Goal: Task Accomplishment & Management: Use online tool/utility

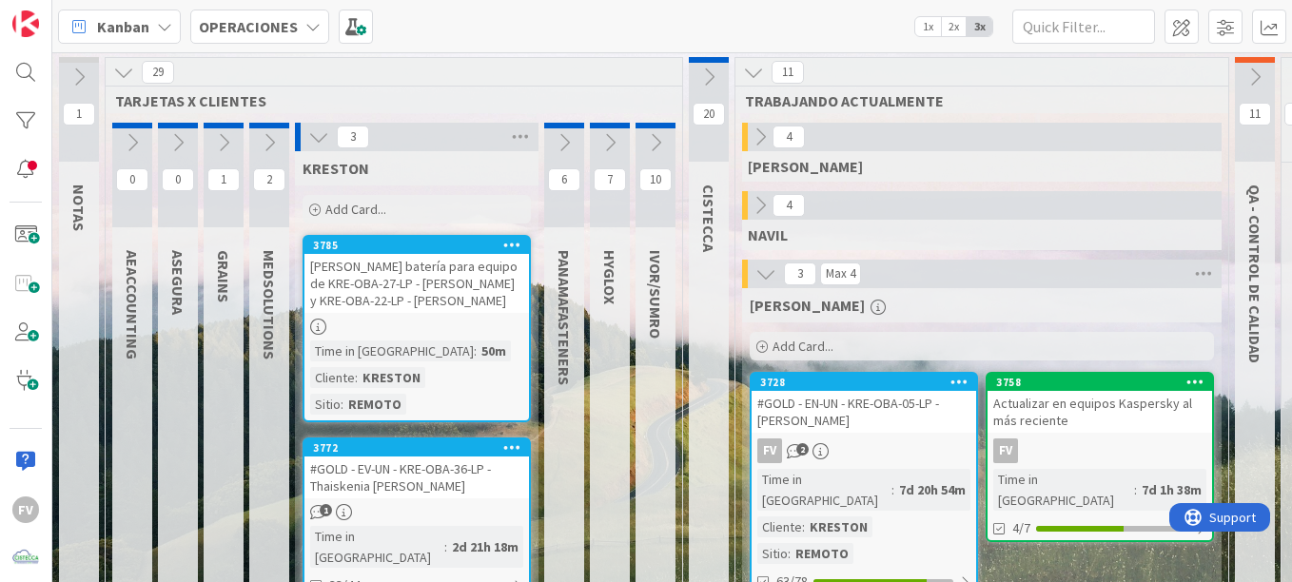
click at [320, 140] on icon at bounding box center [318, 137] width 21 height 21
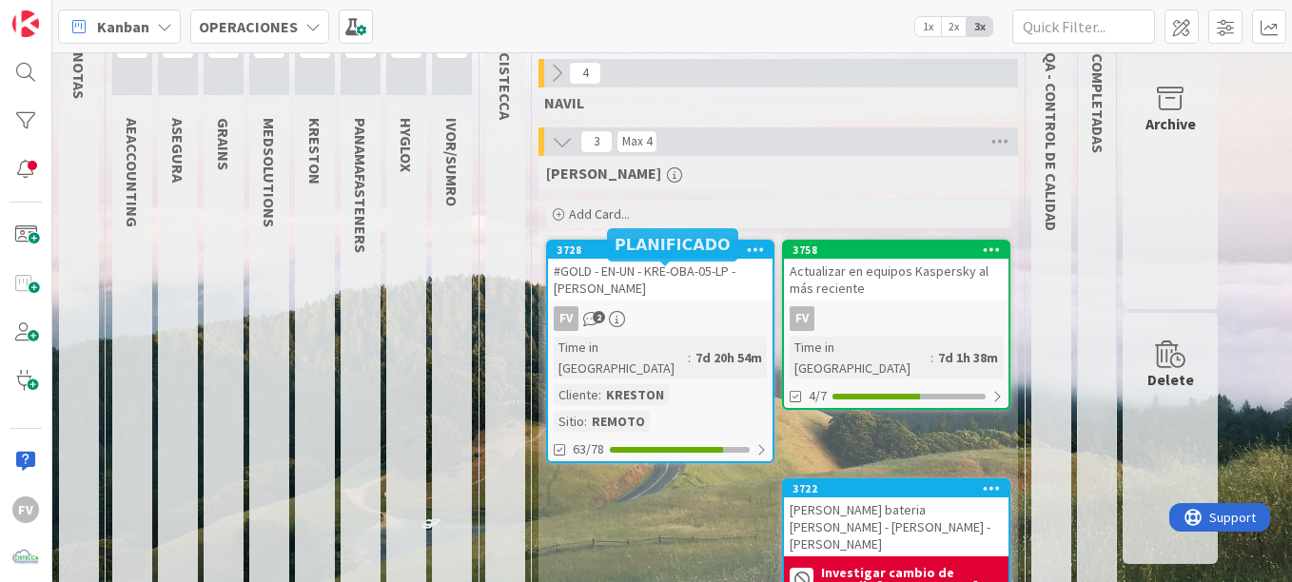
scroll to position [190, 0]
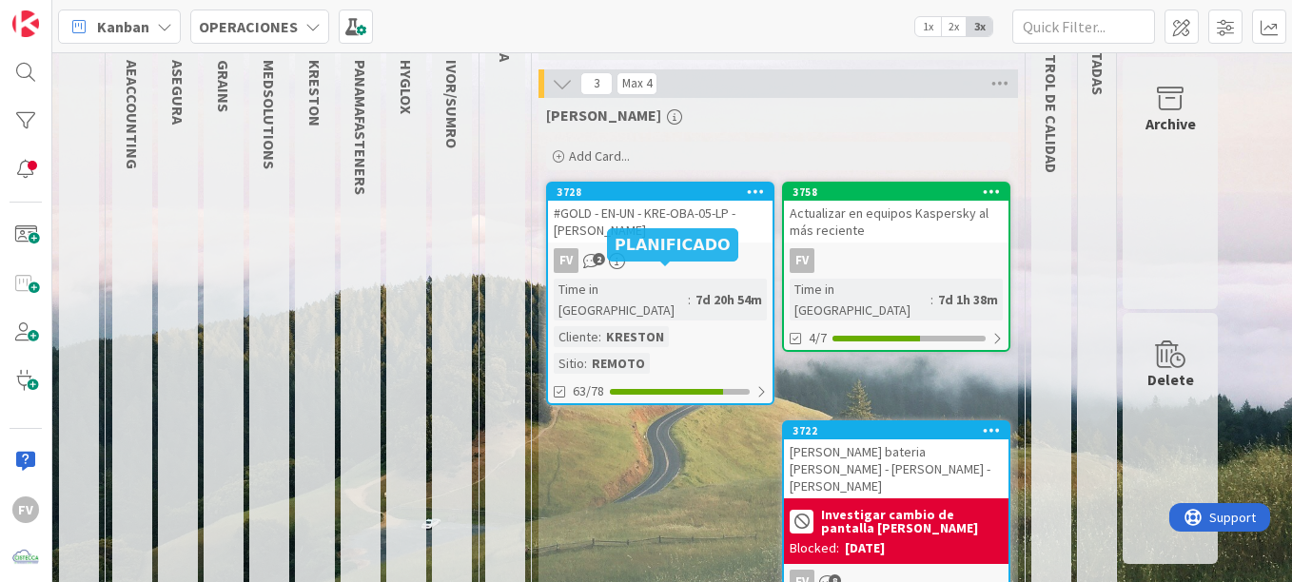
click at [666, 269] on div "FV 2" at bounding box center [660, 260] width 224 height 25
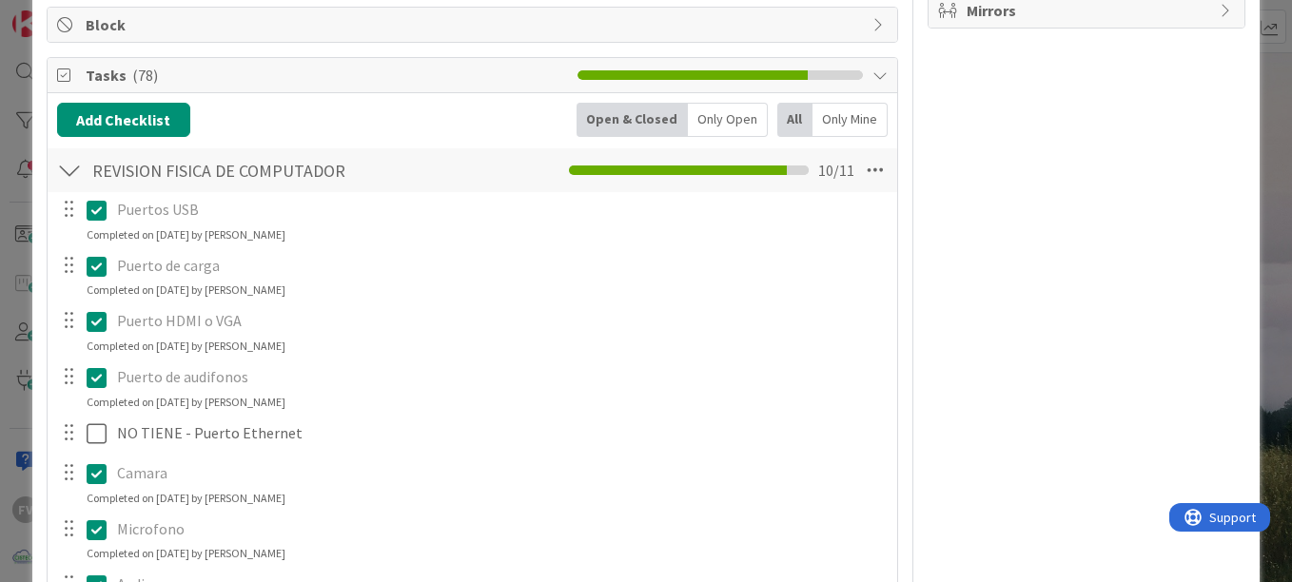
scroll to position [380, 0]
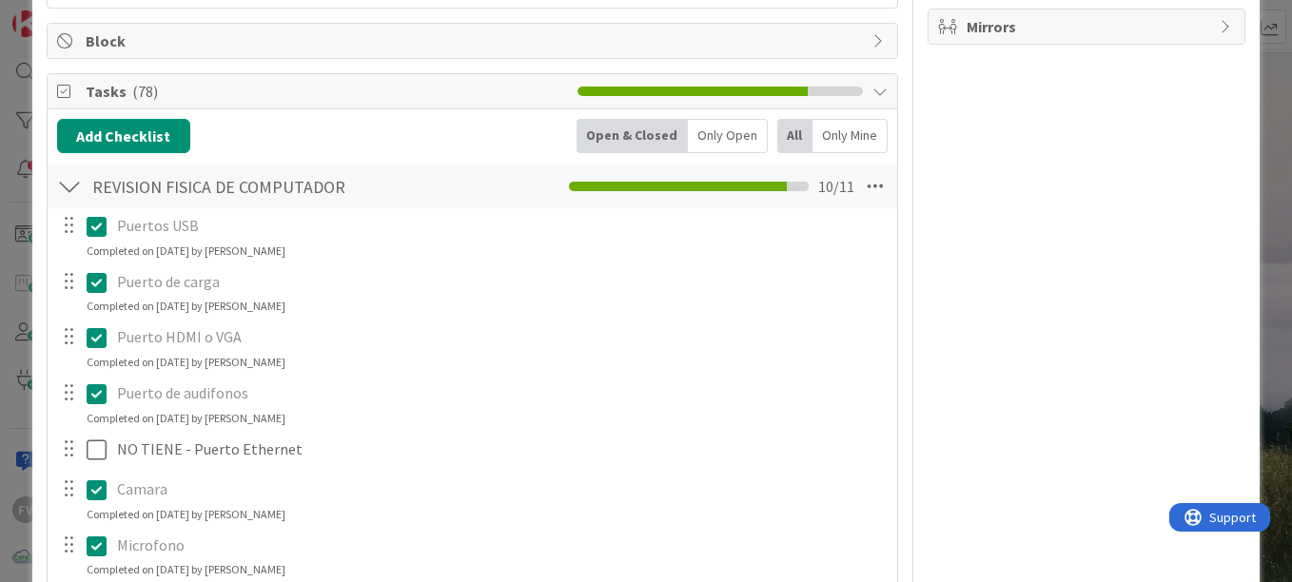
click at [82, 183] on div "REVISION FISICA DE COMPUTADOR Checklist Name 29 / 64 REVISION FISICA DE COMPUTA…" at bounding box center [472, 187] width 849 height 44
click at [62, 188] on div at bounding box center [69, 186] width 25 height 34
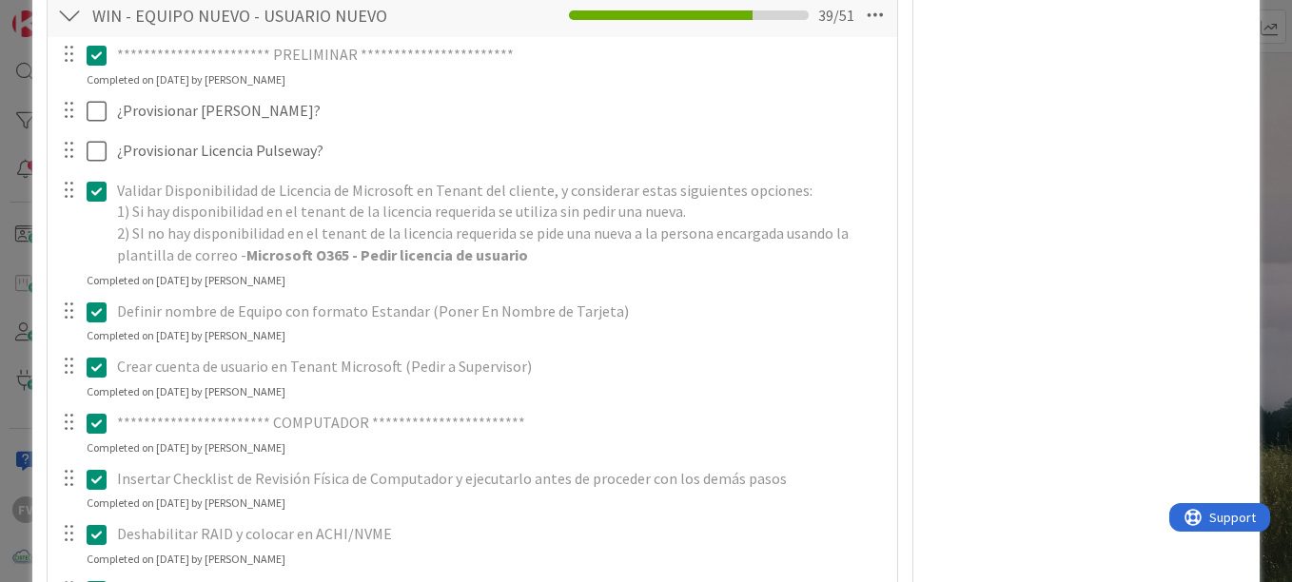
scroll to position [666, 0]
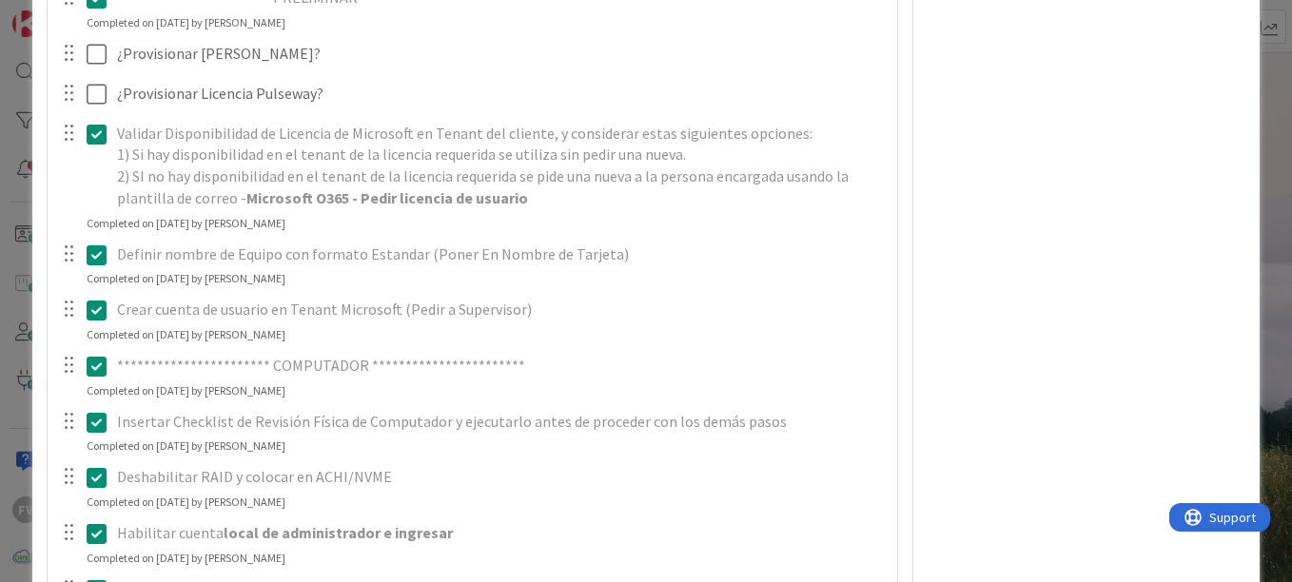
click at [29, 141] on div "**********" at bounding box center [646, 291] width 1292 height 582
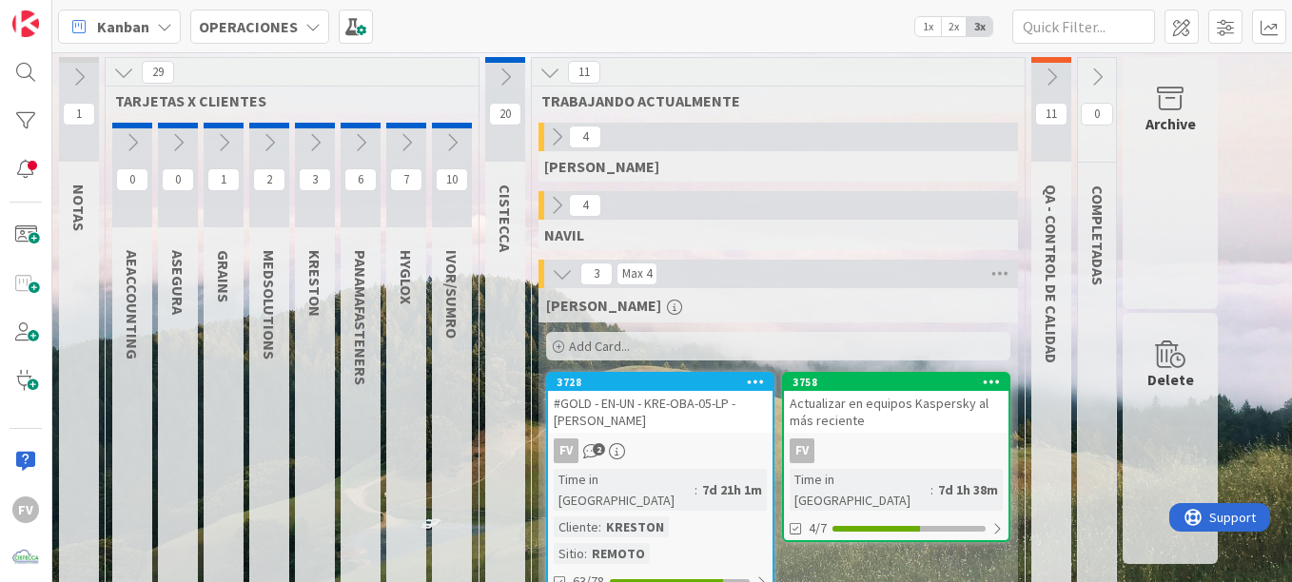
click at [1042, 98] on div "11" at bounding box center [1051, 109] width 40 height 105
click at [1042, 91] on div "11" at bounding box center [1051, 109] width 40 height 105
click at [1048, 83] on icon at bounding box center [1051, 77] width 21 height 21
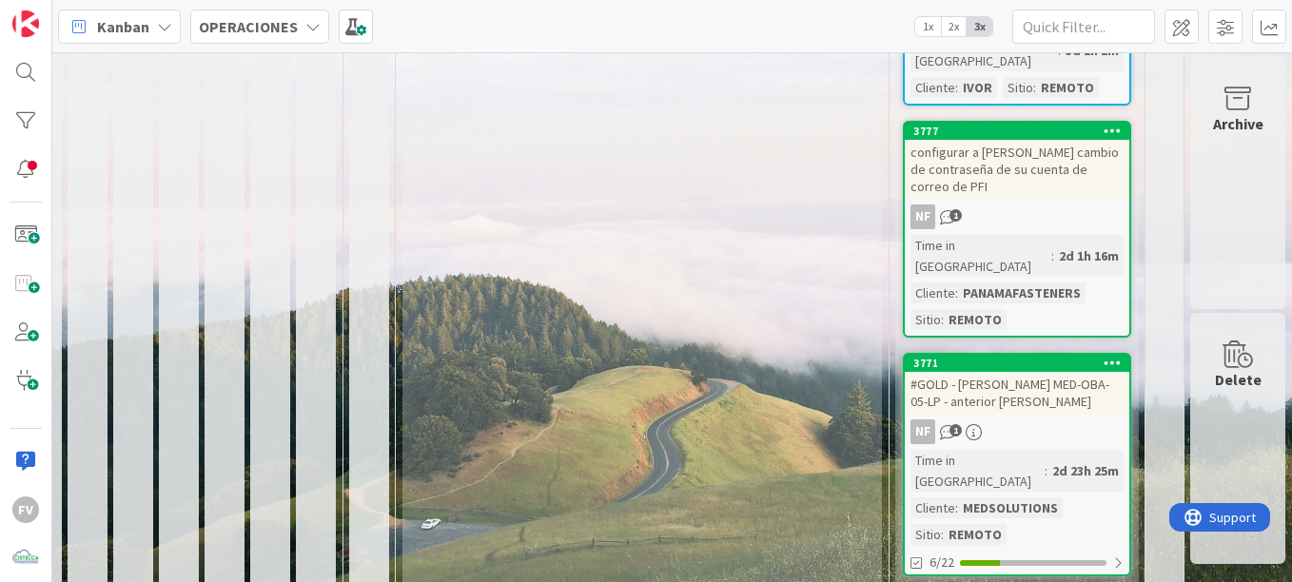
scroll to position [1667, 150]
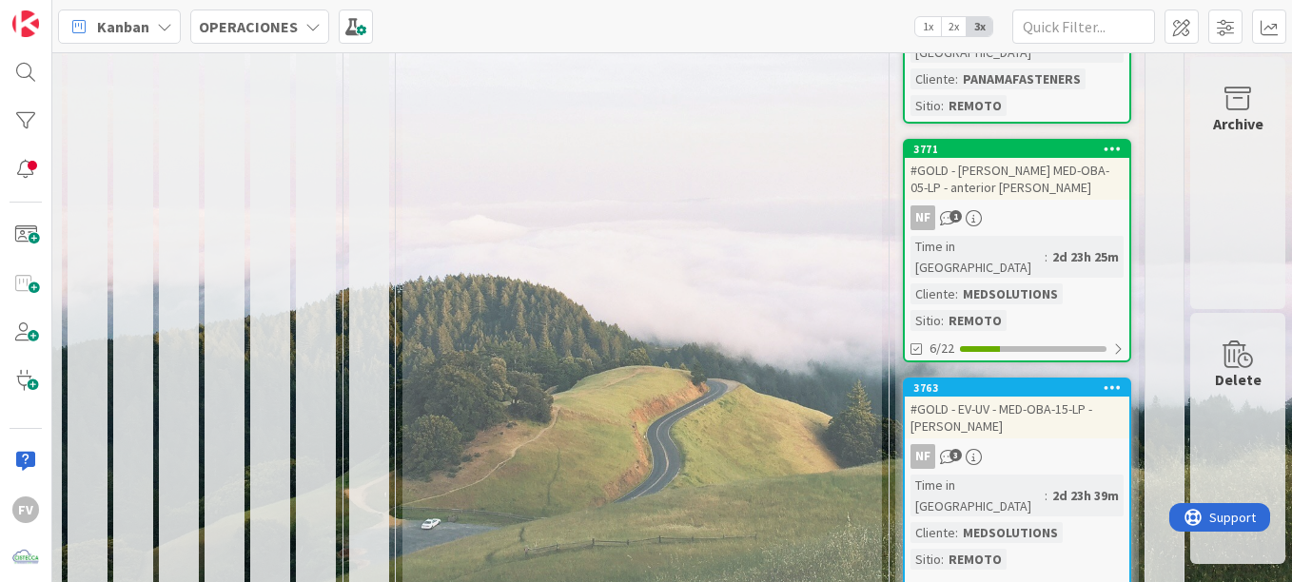
scroll to position [1852, 150]
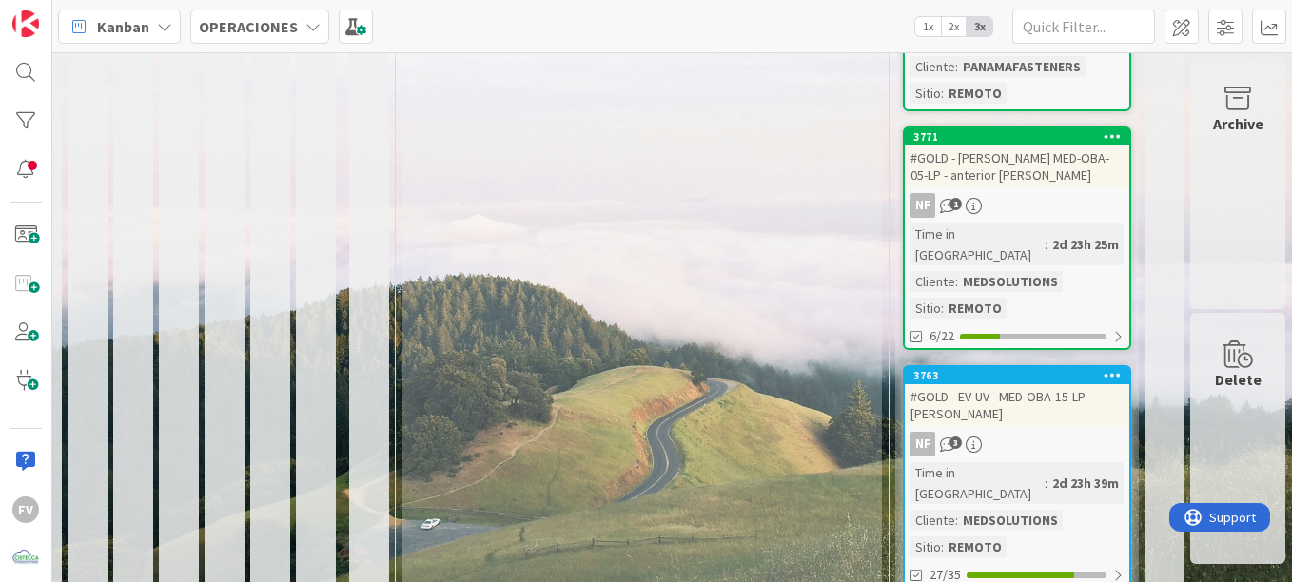
click at [1261, 164] on div "Archive" at bounding box center [1237, 183] width 95 height 252
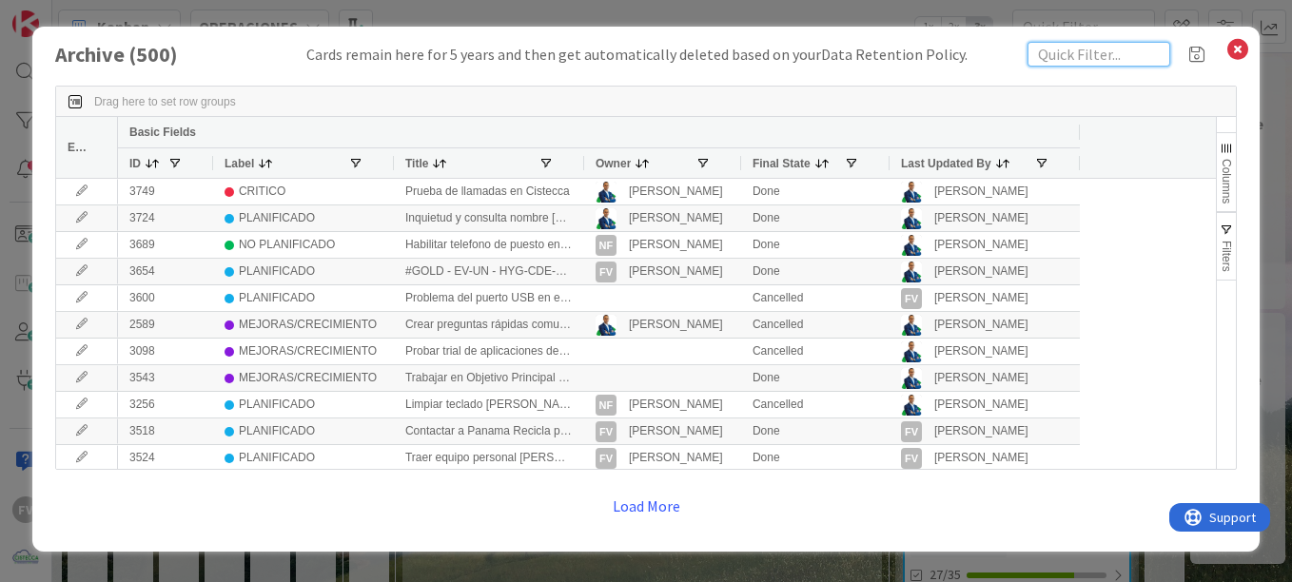
click at [1113, 54] on input "text" at bounding box center [1098, 54] width 143 height 25
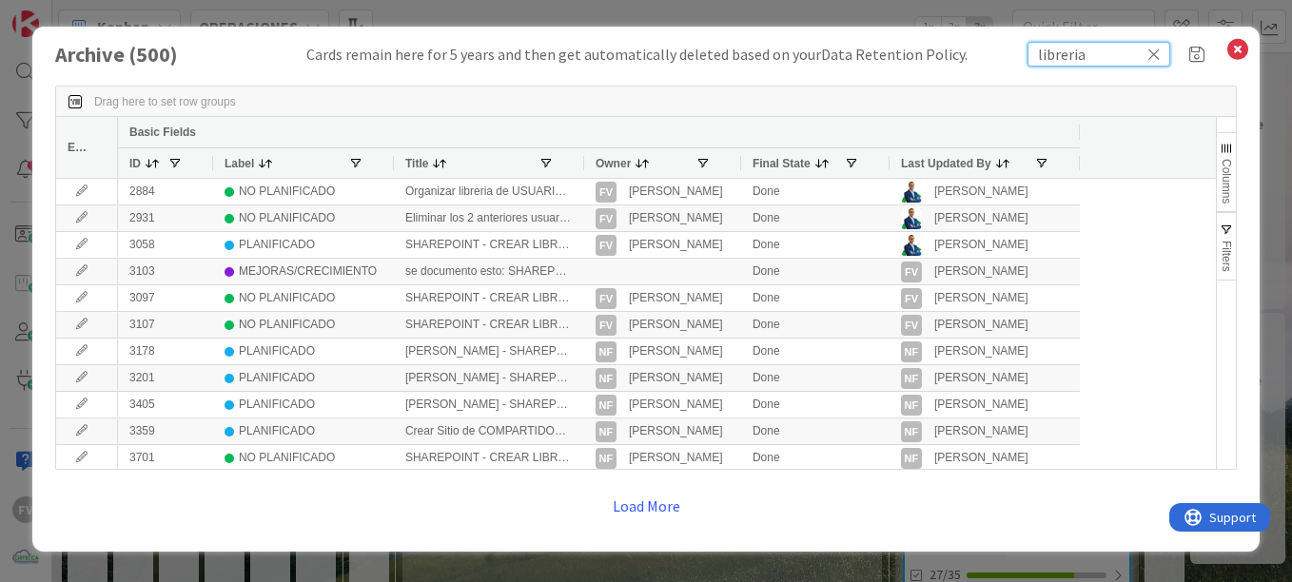
type input "libreria"
click at [582, 166] on div at bounding box center [583, 162] width 8 height 29
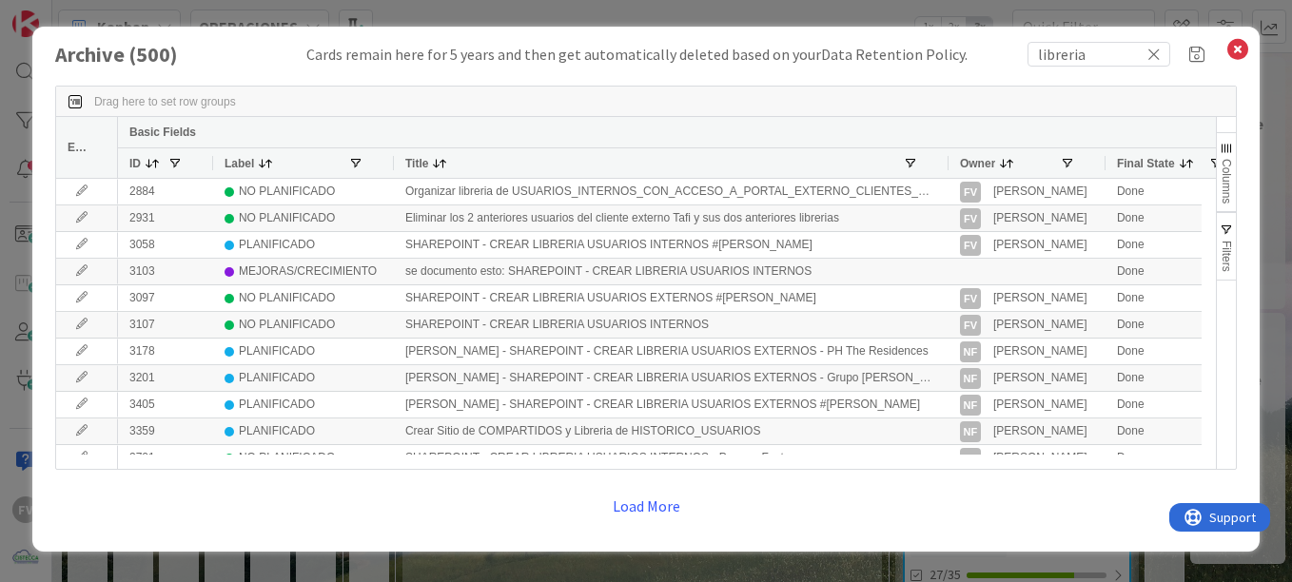
click at [1148, 54] on icon at bounding box center [1153, 54] width 13 height 17
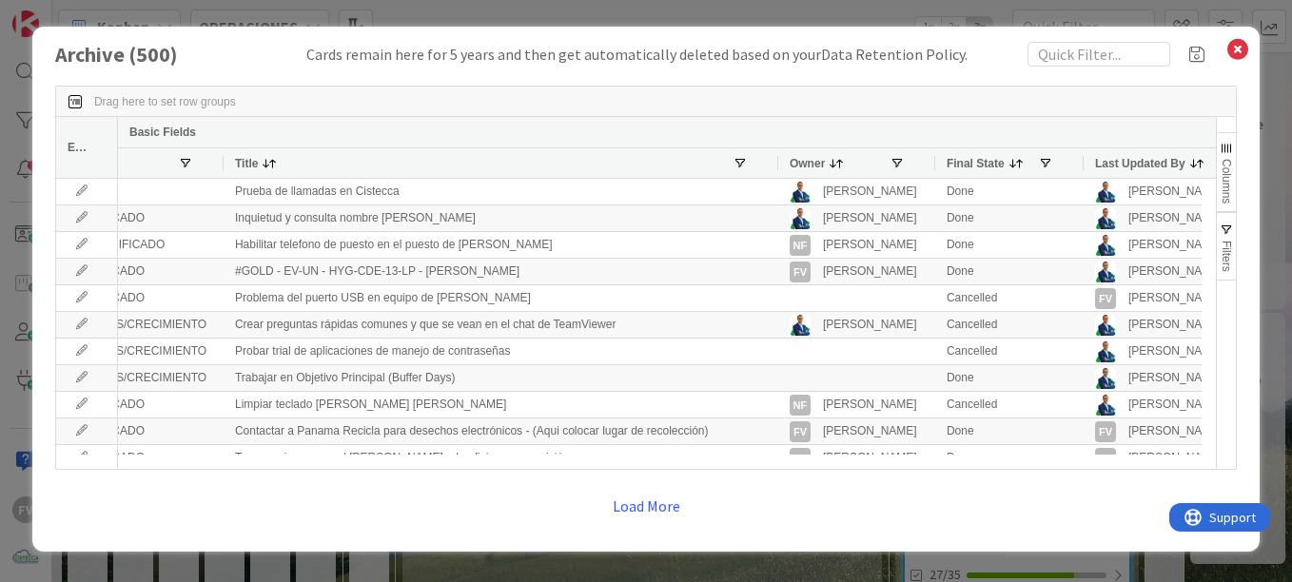
scroll to position [0, 0]
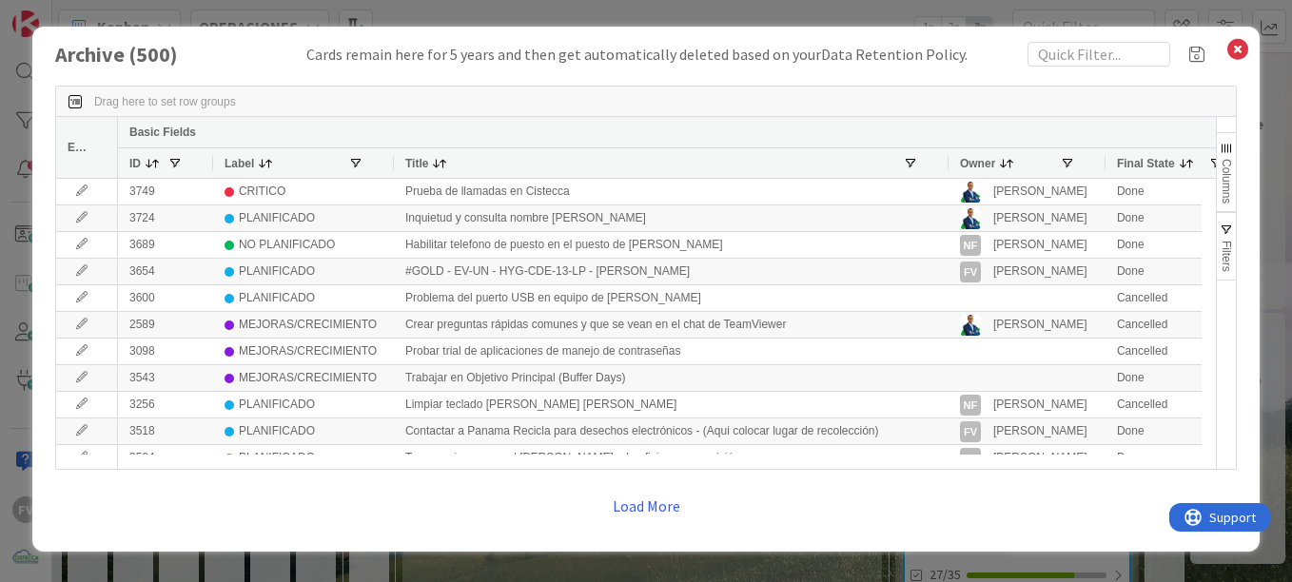
click at [163, 157] on div "ID" at bounding box center [148, 163] width 38 height 20
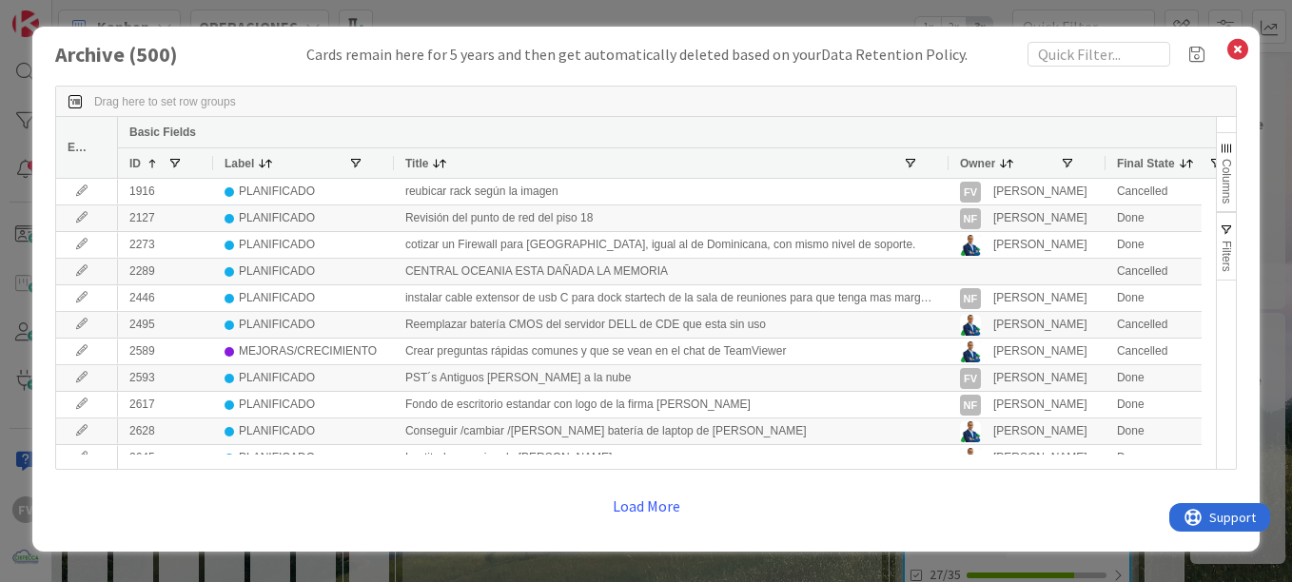
click at [152, 157] on span at bounding box center [152, 163] width 15 height 15
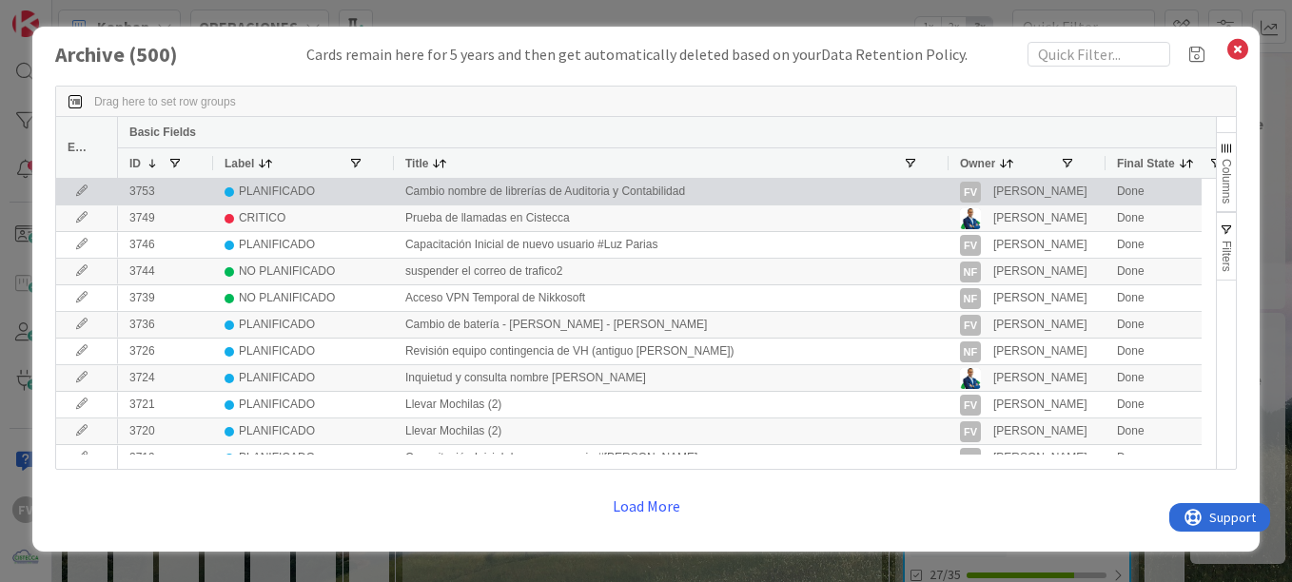
click at [78, 187] on icon at bounding box center [82, 190] width 29 height 11
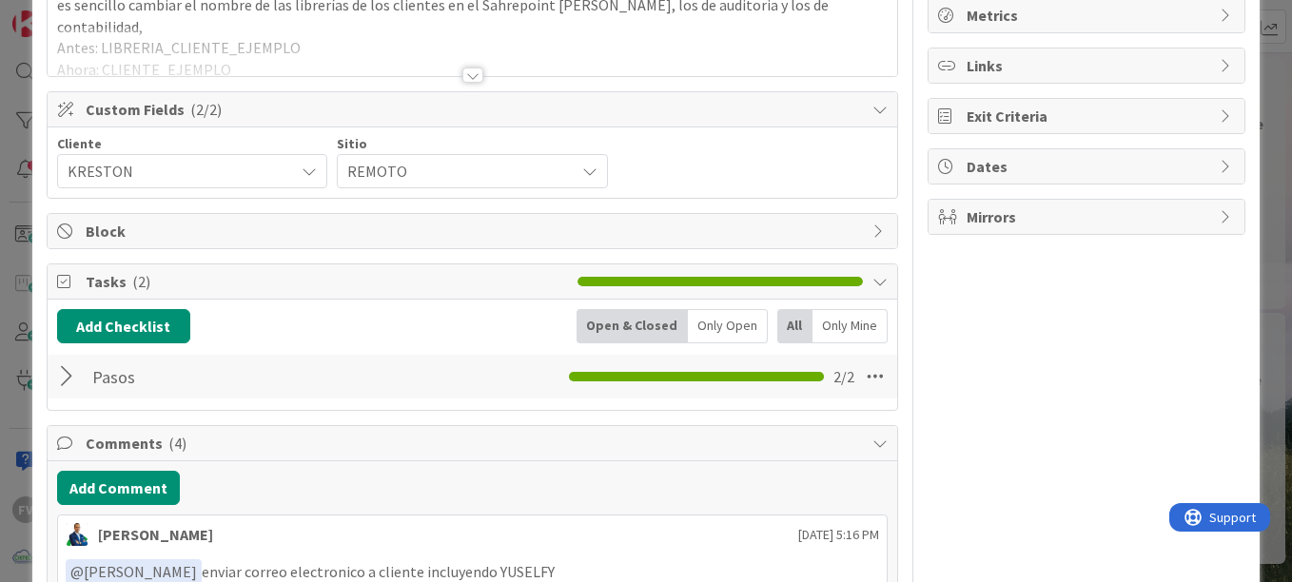
click at [67, 375] on div at bounding box center [69, 377] width 25 height 34
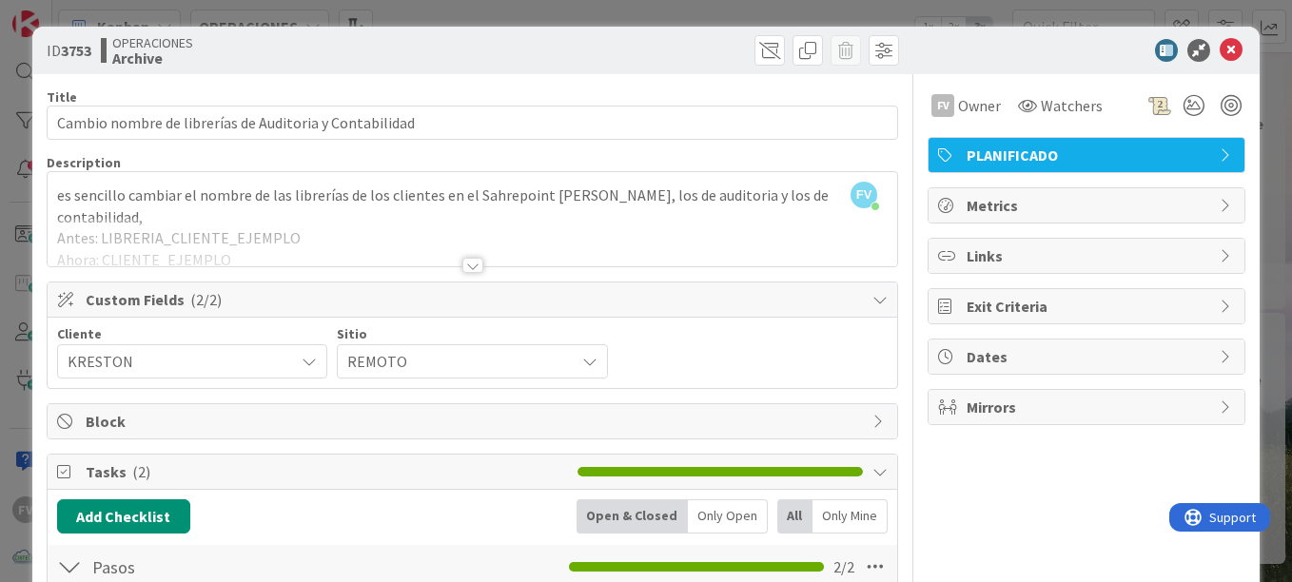
click at [58, 471] on icon at bounding box center [66, 471] width 19 height 15
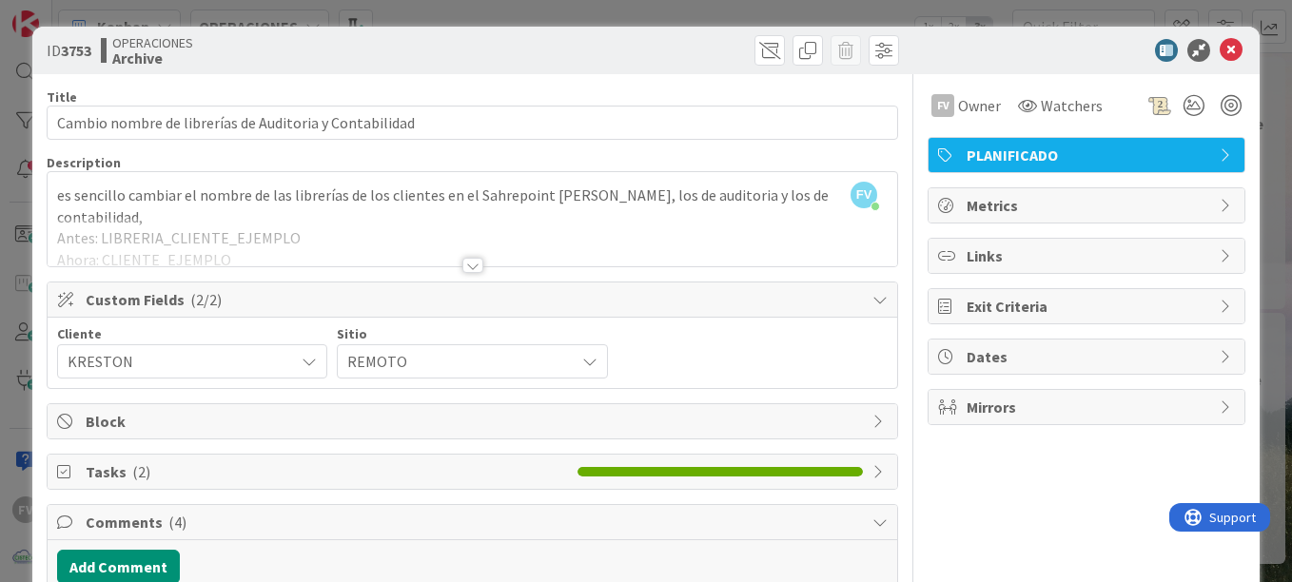
drag, startPoint x: 12, startPoint y: 192, endPoint x: 217, endPoint y: 61, distance: 243.0
click at [217, 61] on div "OPERACIONES Archive" at bounding box center [284, 50] width 367 height 30
click at [261, 14] on div "ID 3753 OPERACIONES Archive Title 55 / 128 Cambio nombre de librerías de Audito…" at bounding box center [646, 291] width 1292 height 582
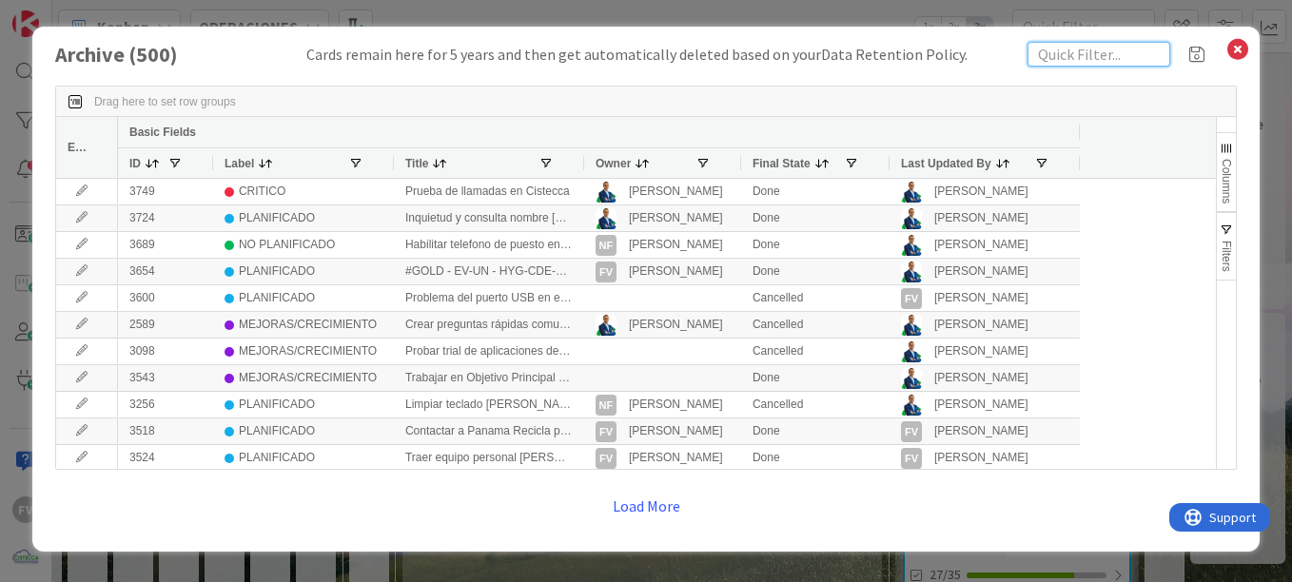
click at [1077, 54] on input "text" at bounding box center [1098, 54] width 143 height 25
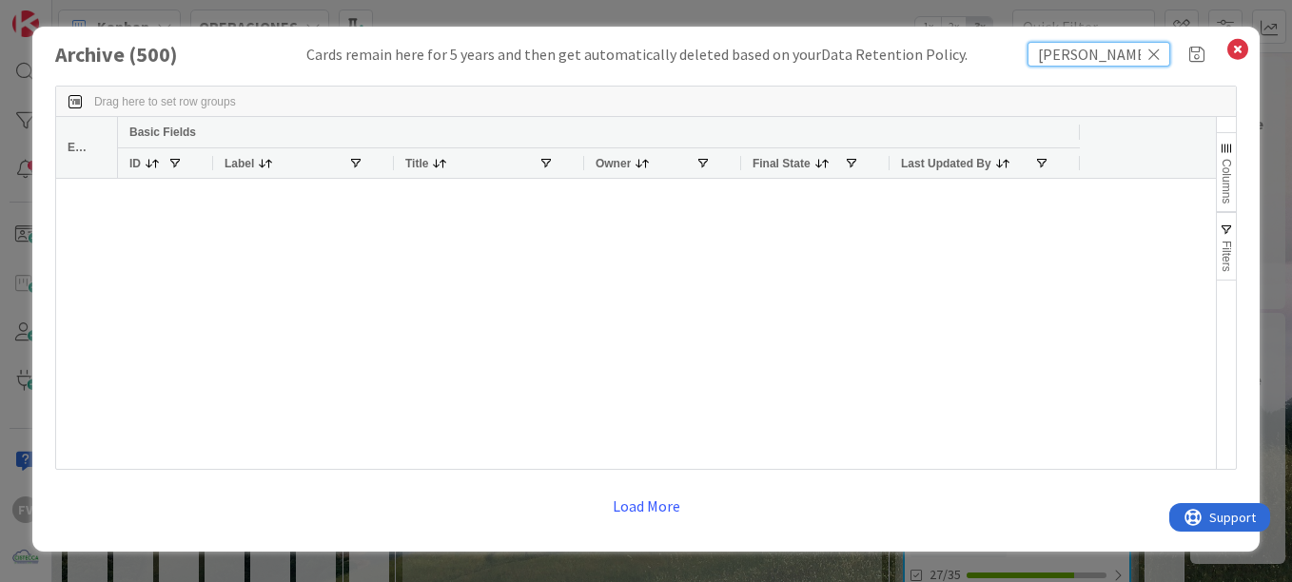
type input "[PERSON_NAME]"
click at [1233, 51] on icon at bounding box center [1237, 49] width 25 height 27
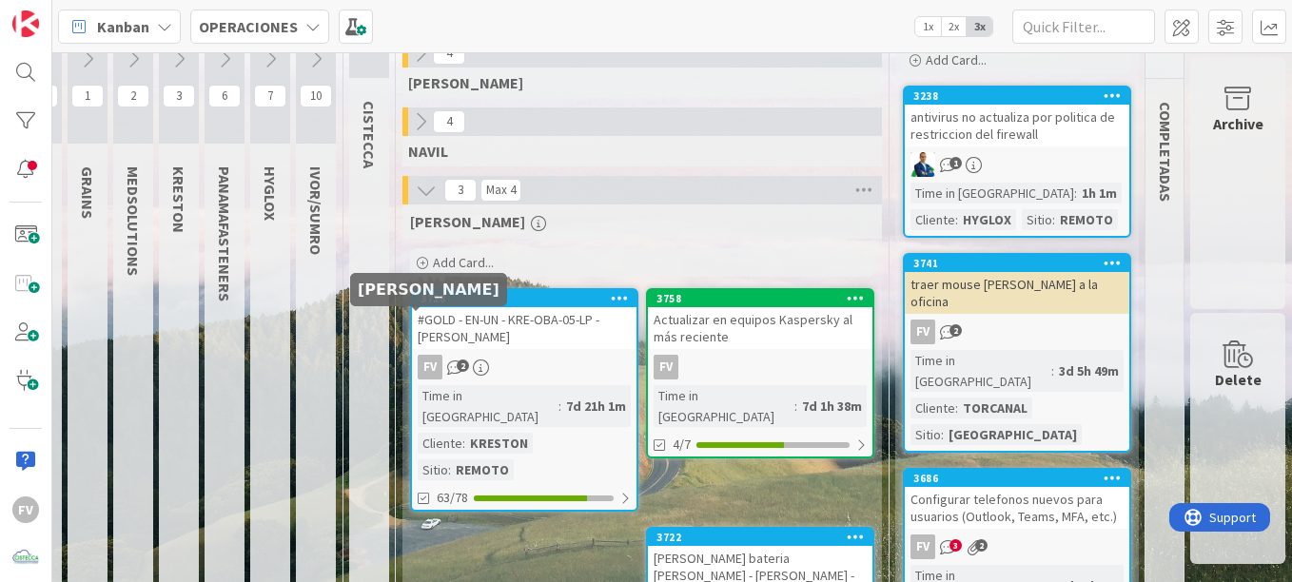
scroll to position [0, 150]
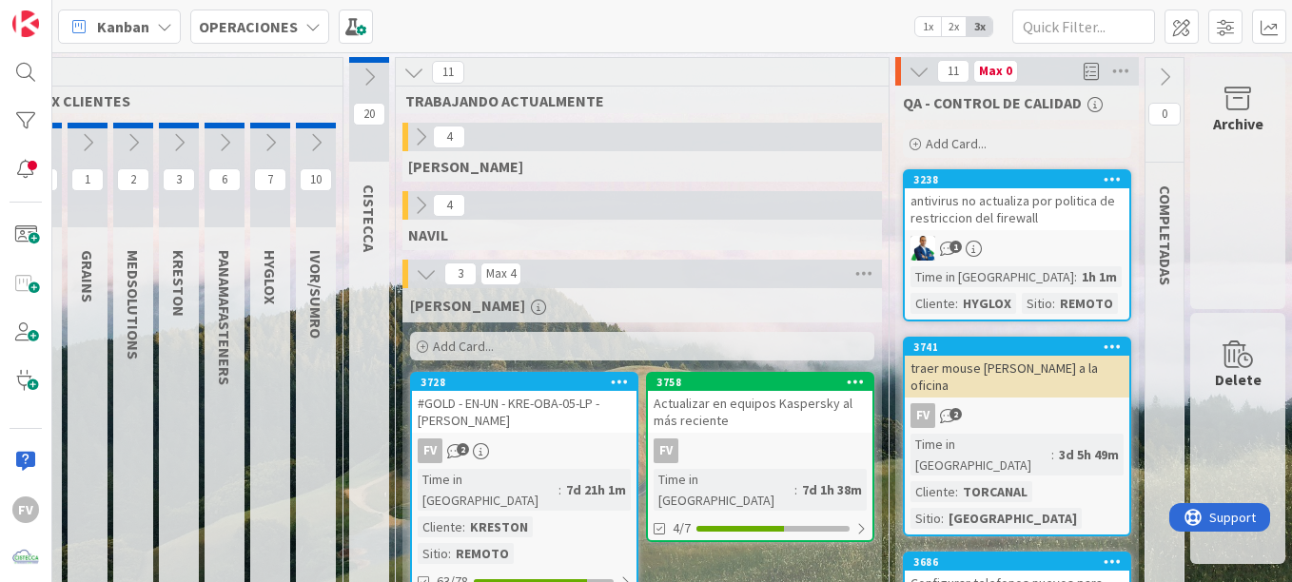
click at [416, 270] on icon at bounding box center [426, 273] width 21 height 21
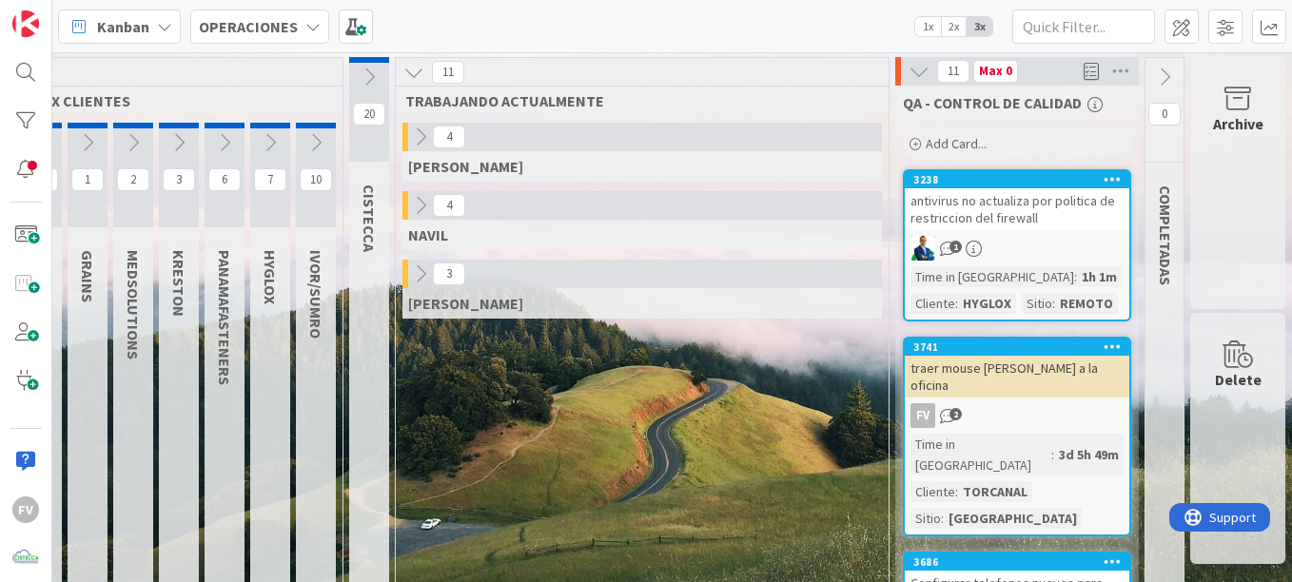
scroll to position [0, 0]
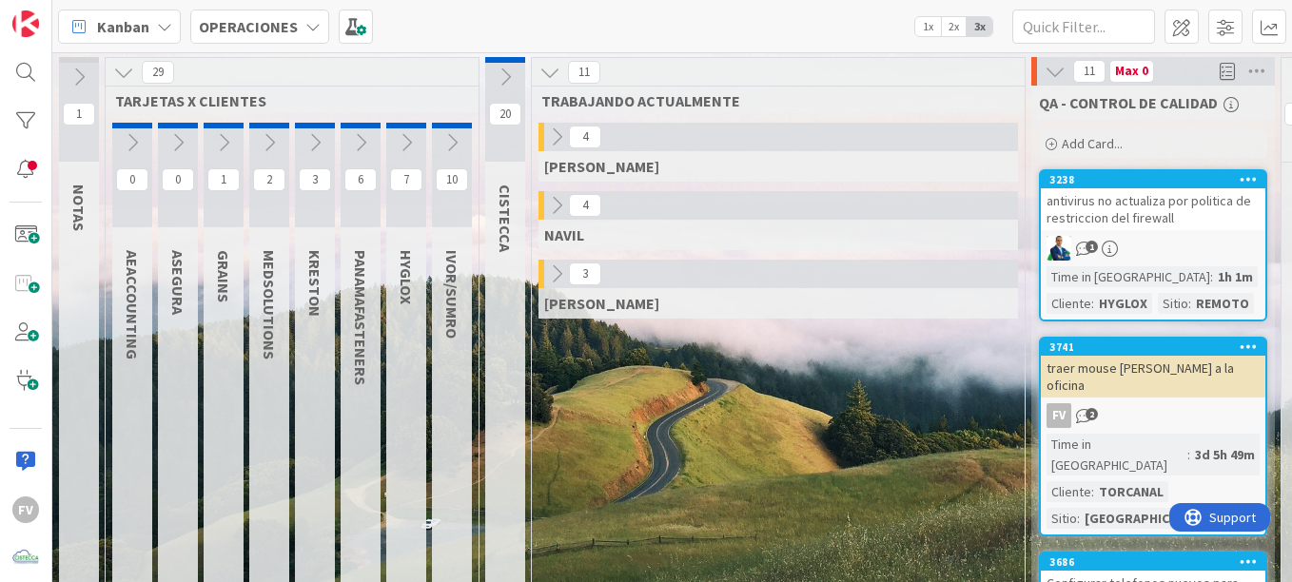
click at [122, 73] on icon at bounding box center [123, 72] width 21 height 21
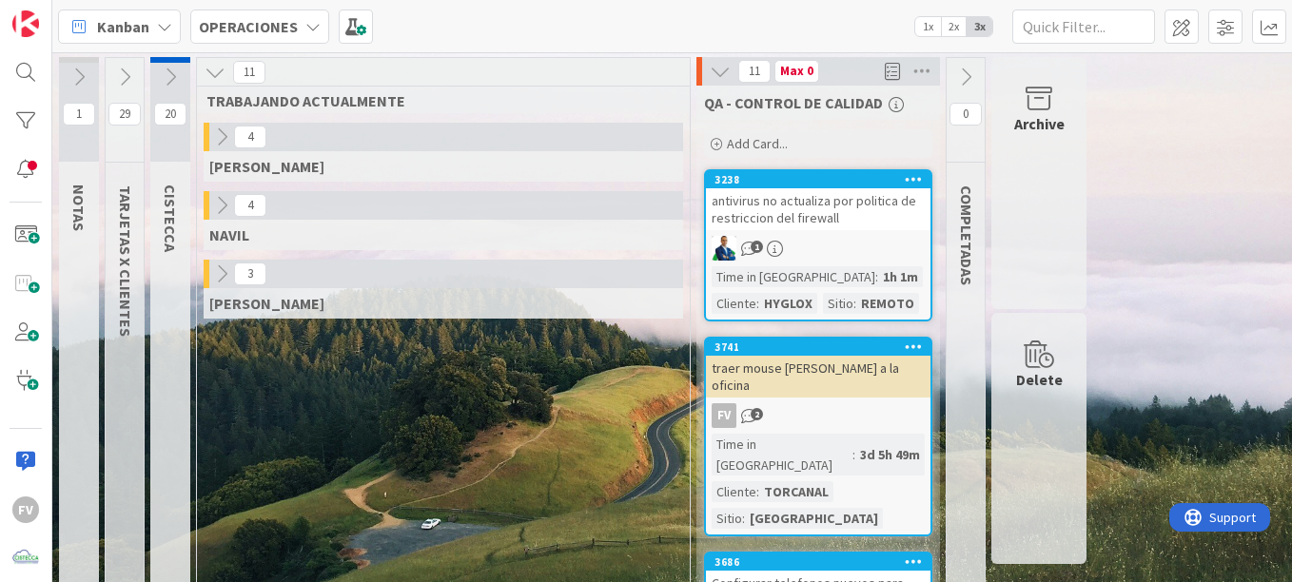
click at [218, 276] on icon at bounding box center [221, 273] width 21 height 21
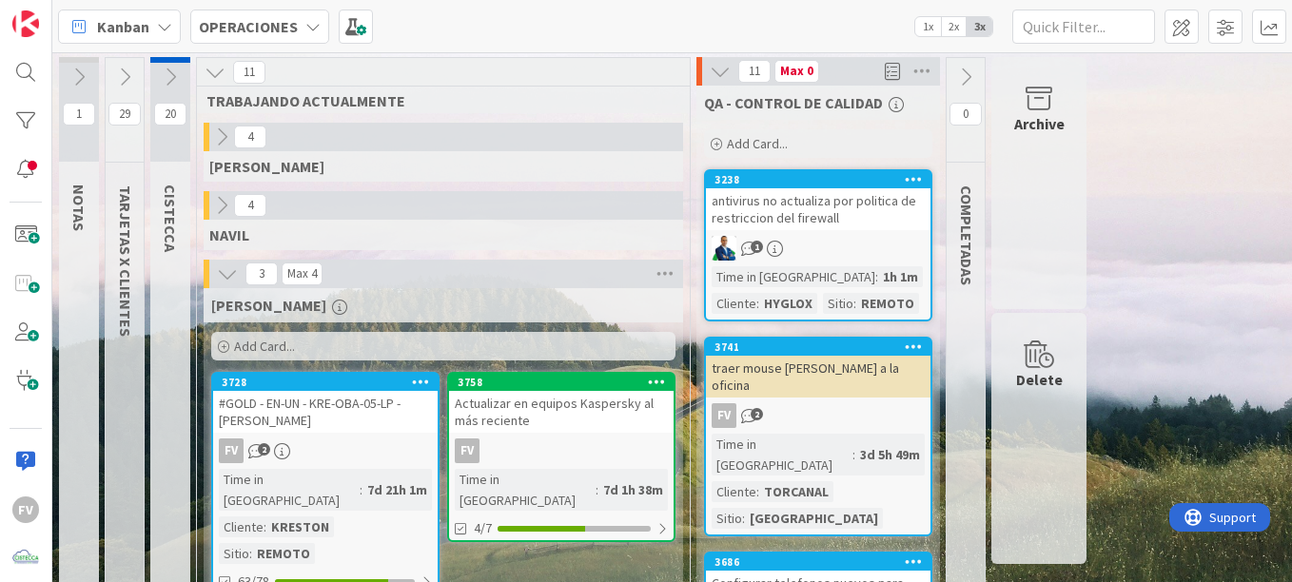
click at [218, 276] on icon at bounding box center [227, 273] width 21 height 21
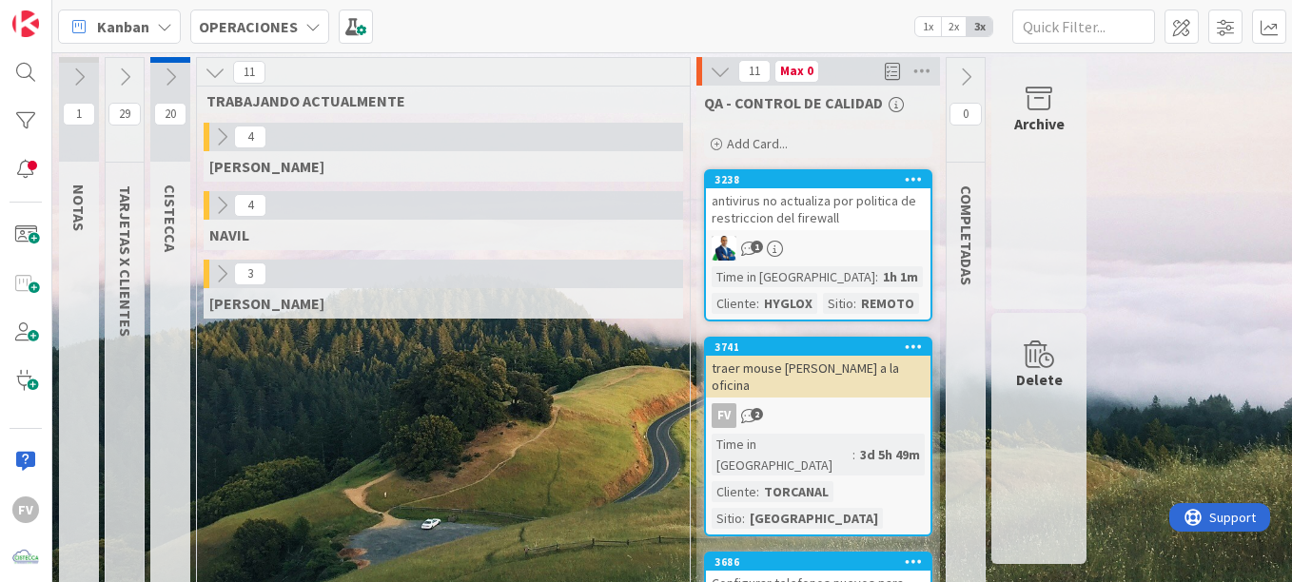
click at [218, 276] on icon at bounding box center [221, 273] width 21 height 21
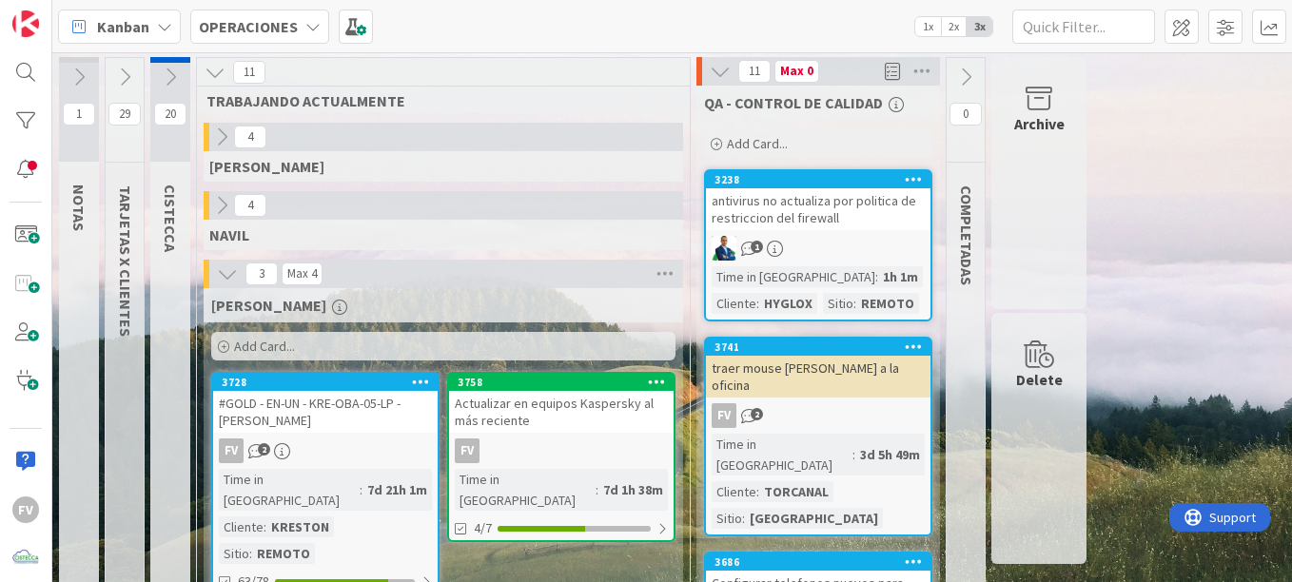
click at [233, 274] on icon at bounding box center [227, 273] width 21 height 21
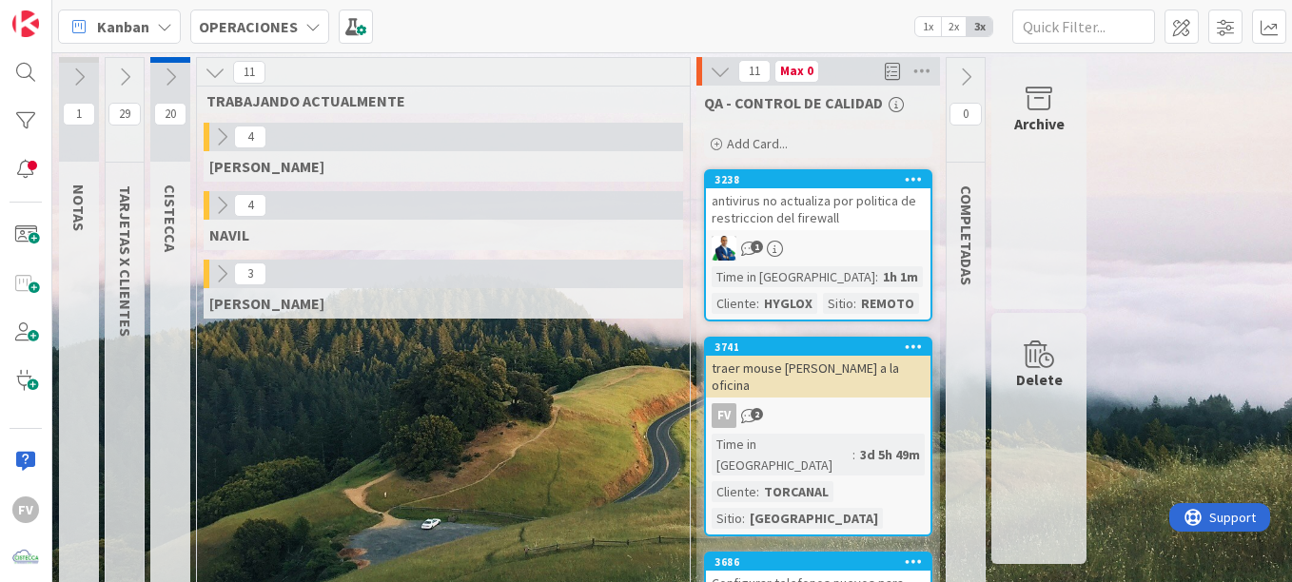
click at [224, 208] on icon at bounding box center [221, 205] width 21 height 21
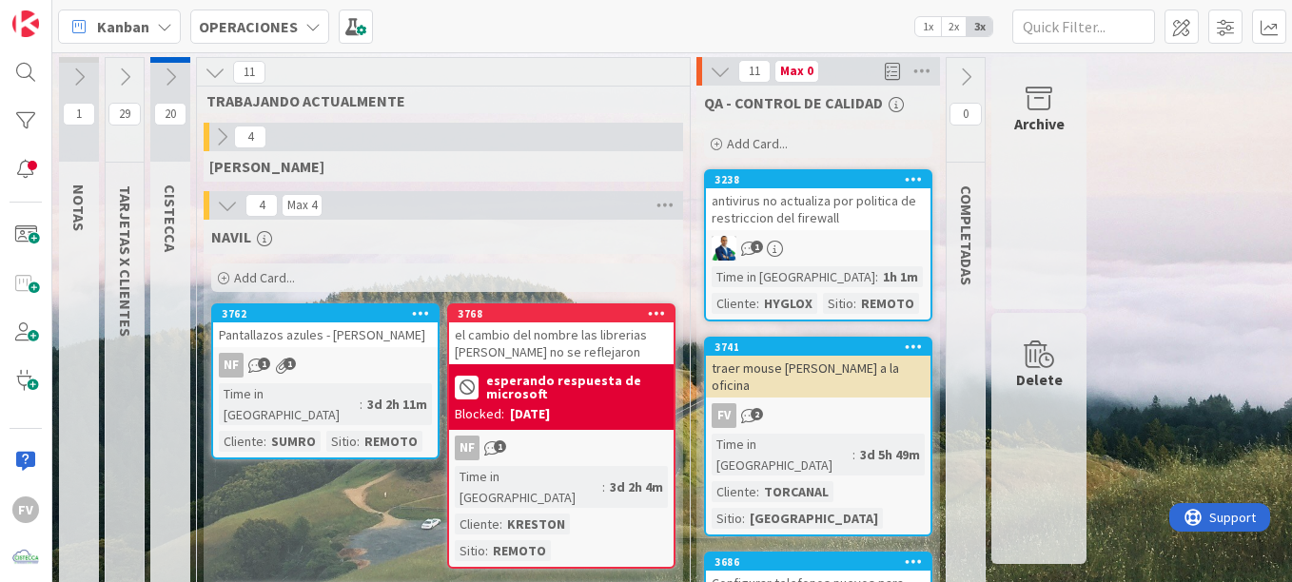
click at [224, 209] on icon at bounding box center [227, 205] width 21 height 21
